Goal: Navigation & Orientation: Find specific page/section

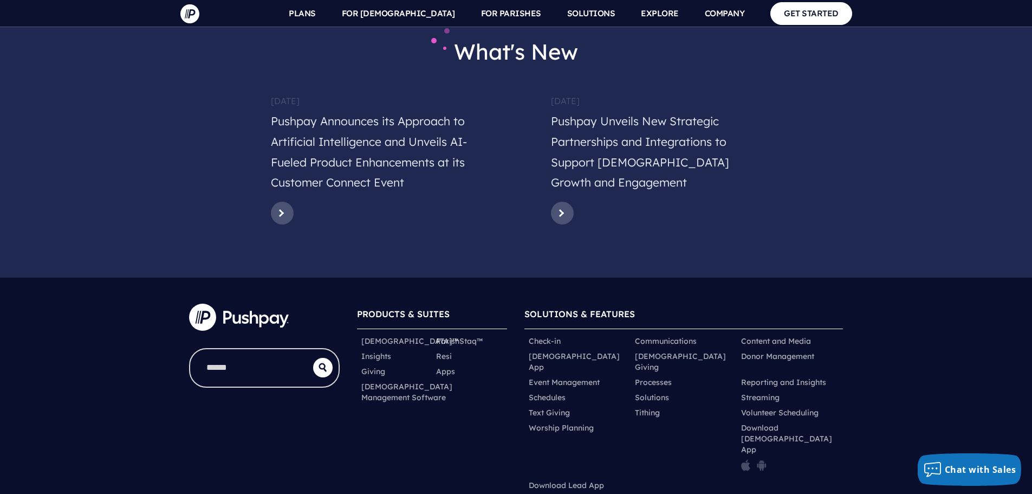
scroll to position [5350, 0]
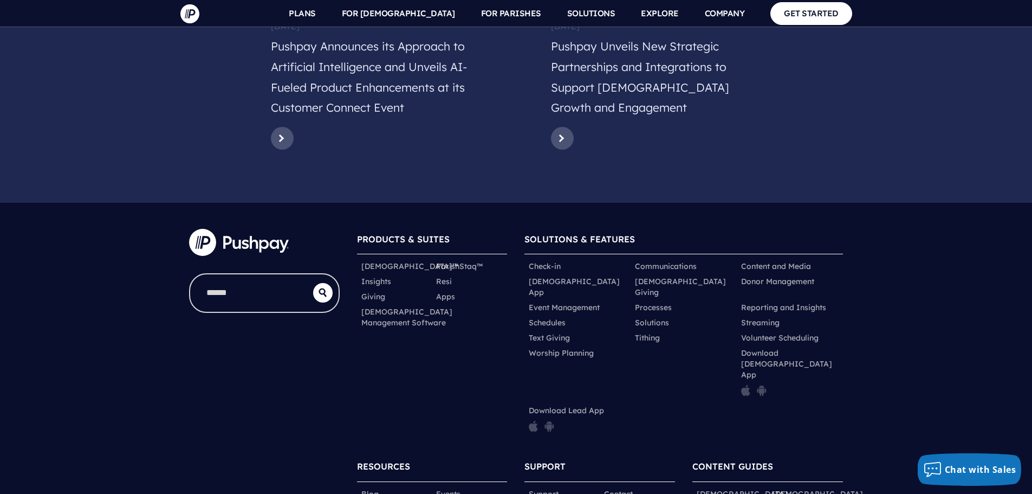
drag, startPoint x: 243, startPoint y: 153, endPoint x: 196, endPoint y: 314, distance: 167.8
click at [196, 314] on div at bounding box center [264, 387] width 168 height 335
click at [258, 229] on img at bounding box center [239, 242] width 100 height 27
click at [146, 203] on div "PRODUCTS & SUITES ChurchStaq™ ParishStaq™ Insights" at bounding box center [516, 408] width 1032 height 411
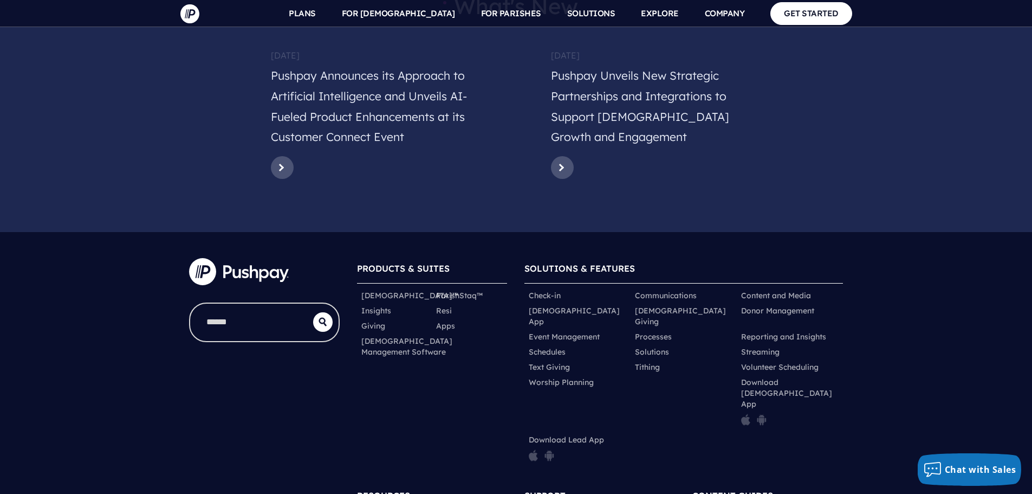
scroll to position [5296, 0]
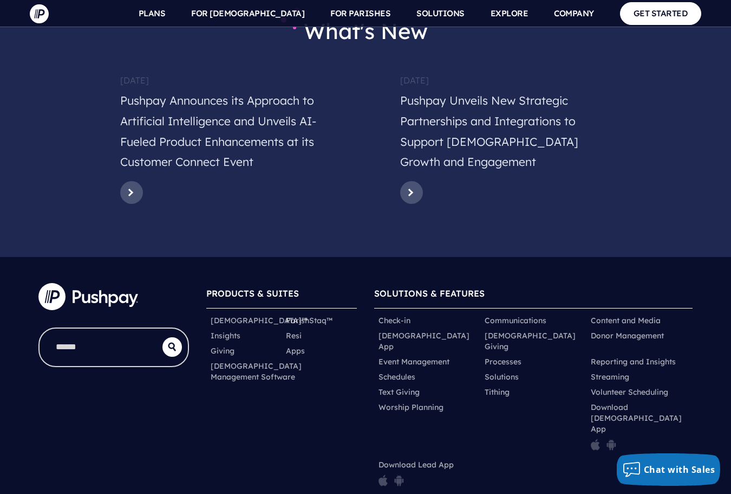
click at [196, 326] on div at bounding box center [114, 441] width 168 height 335
click at [154, 274] on div at bounding box center [114, 441] width 168 height 335
click at [215, 324] on div "PRODUCTS & SUITES ChurchStaq™ ParishStaq™ Insights Resi Giving" at bounding box center [282, 387] width 168 height 227
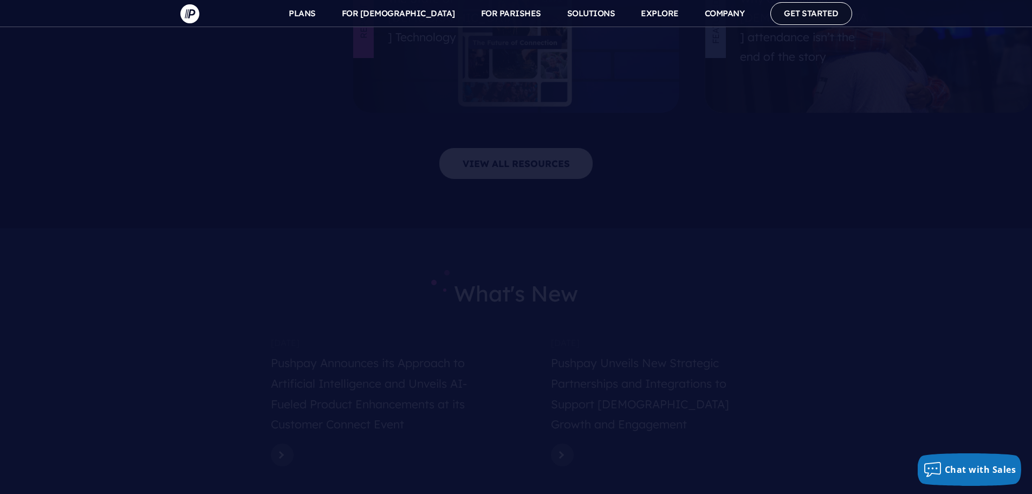
scroll to position [5025, 0]
click at [802, 3] on link "GET STARTED" at bounding box center [811, 13] width 82 height 22
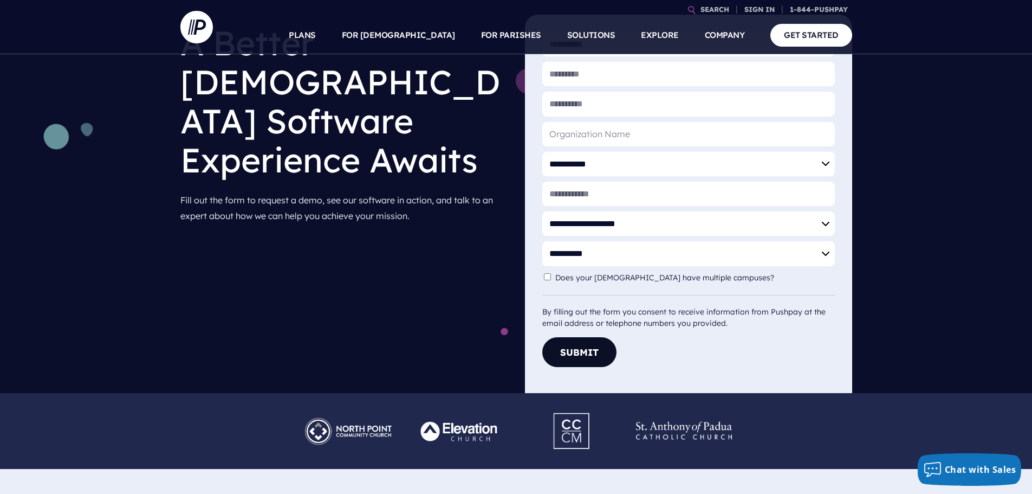
scroll to position [163, 0]
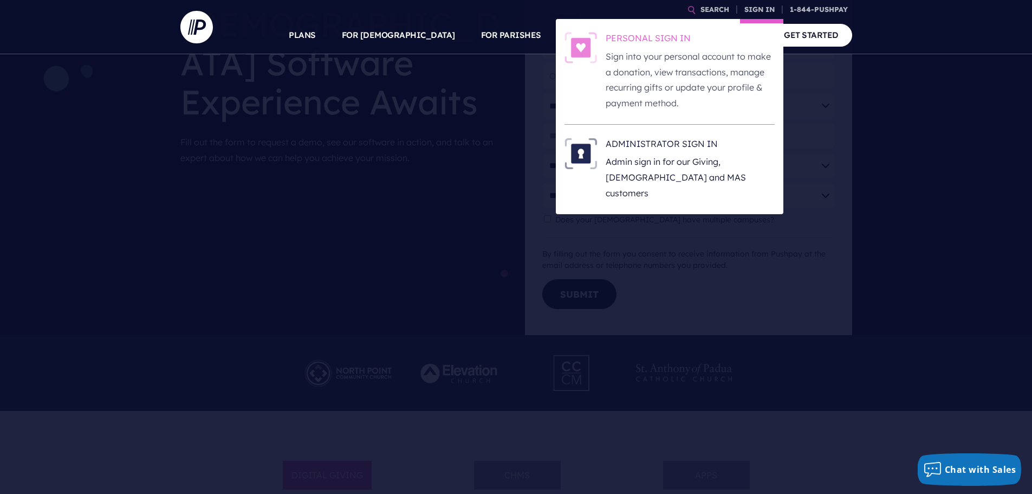
click at [635, 85] on p "Sign into your personal account to make a donation, view transactions, manage r…" at bounding box center [690, 80] width 169 height 62
